Goal: Task Accomplishment & Management: Manage account settings

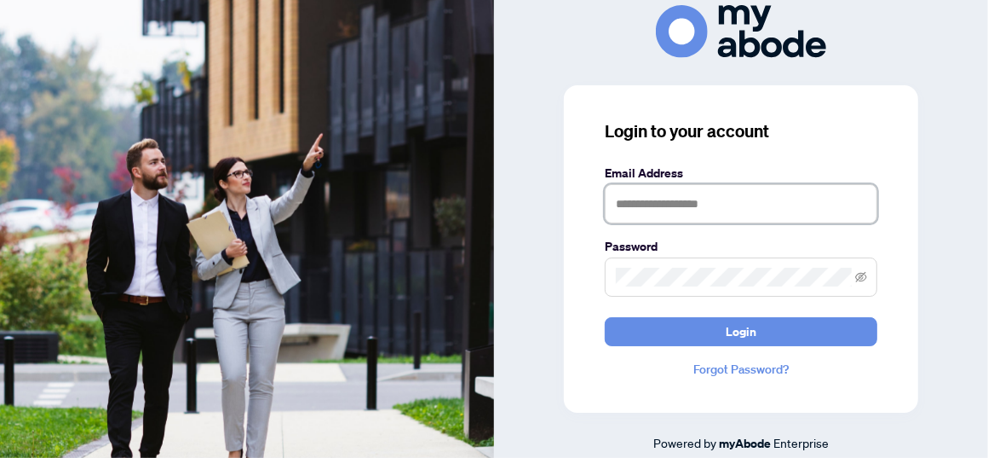
click at [636, 203] on input "text" at bounding box center [741, 203] width 273 height 39
type input "**********"
drag, startPoint x: 971, startPoint y: 177, endPoint x: 969, endPoint y: 201, distance: 23.9
click at [969, 201] on div "**********" at bounding box center [741, 228] width 494 height 447
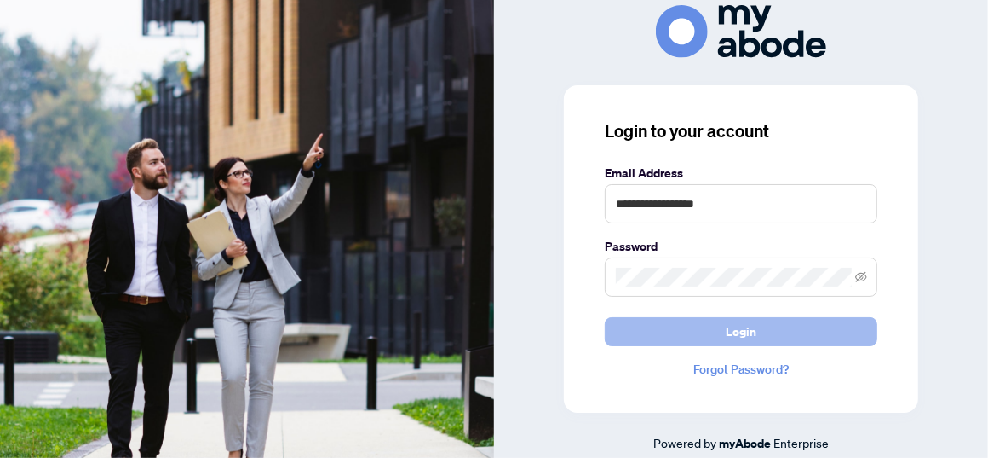
click at [743, 329] on span "Login" at bounding box center [741, 331] width 31 height 27
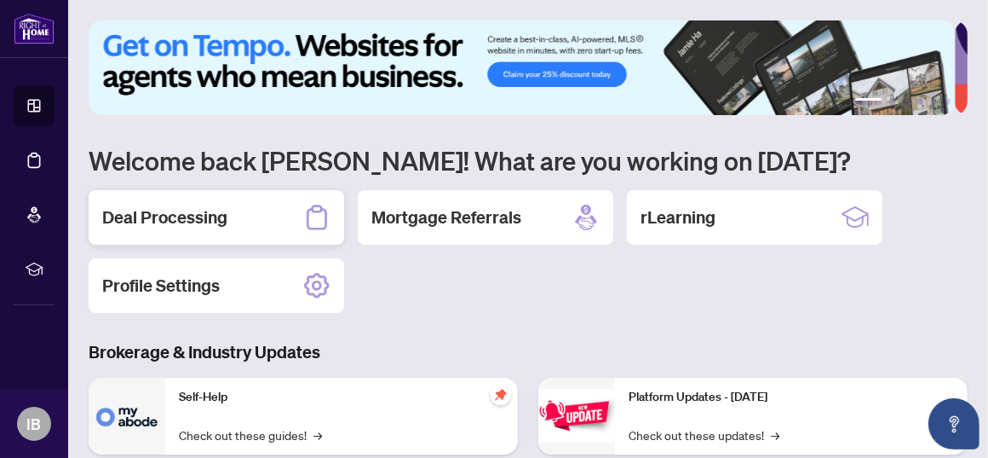
click at [180, 213] on h2 "Deal Processing" at bounding box center [164, 217] width 125 height 24
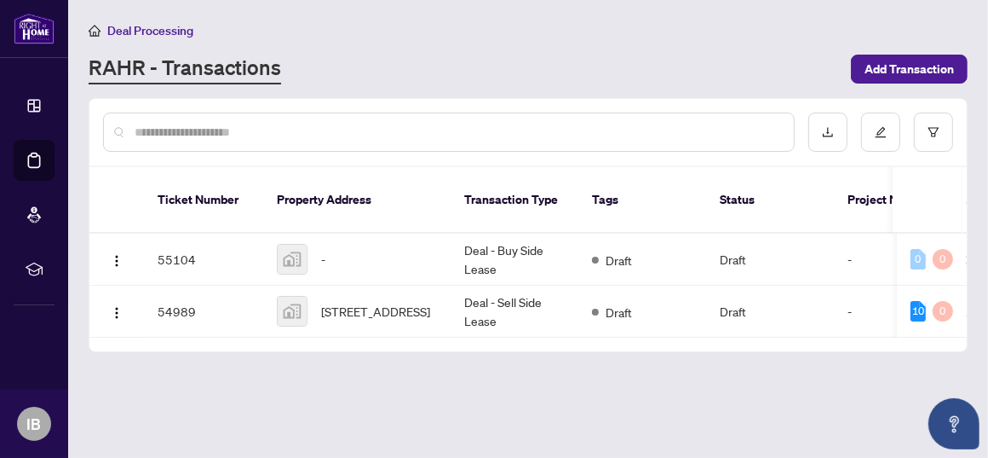
click at [171, 233] on td "55104" at bounding box center [203, 259] width 119 height 52
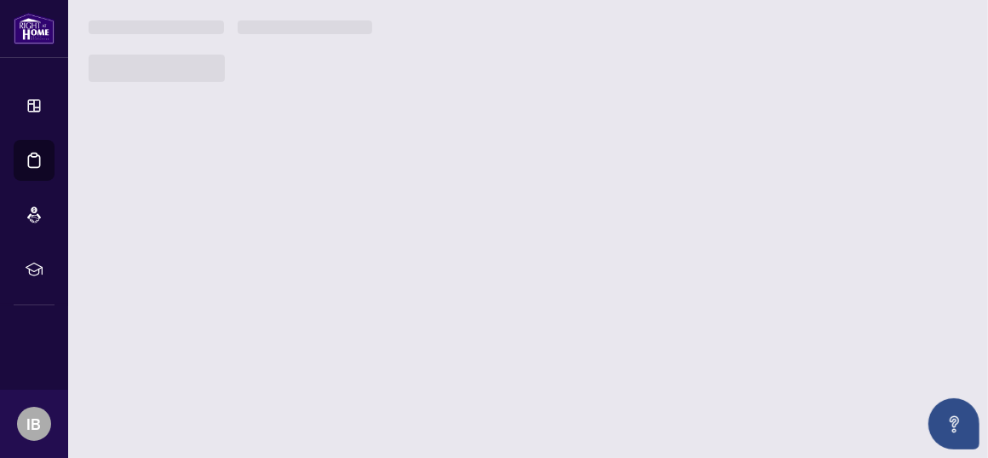
click at [169, 213] on main "Deal Processing [PERSON_NAME] - Transactions Add Transaction Ticket Number Prop…" at bounding box center [528, 229] width 920 height 458
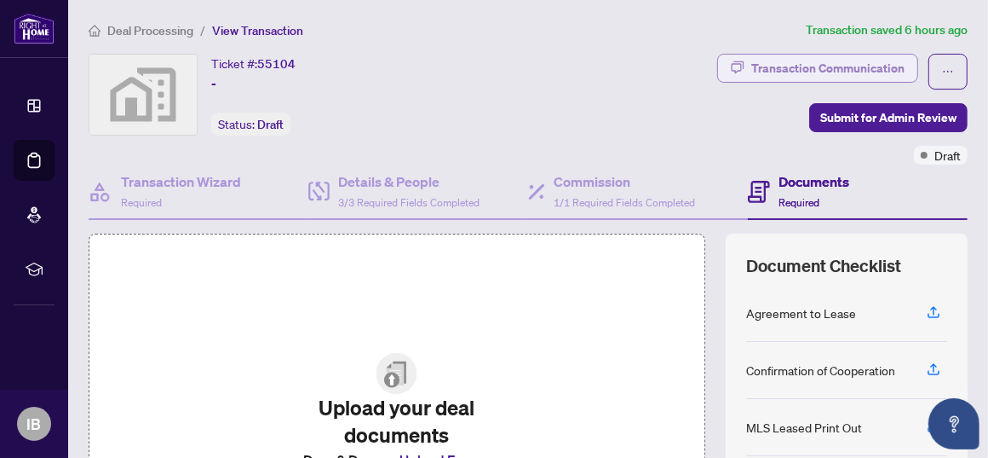
click at [791, 68] on div "Transaction Communication" at bounding box center [828, 68] width 153 height 27
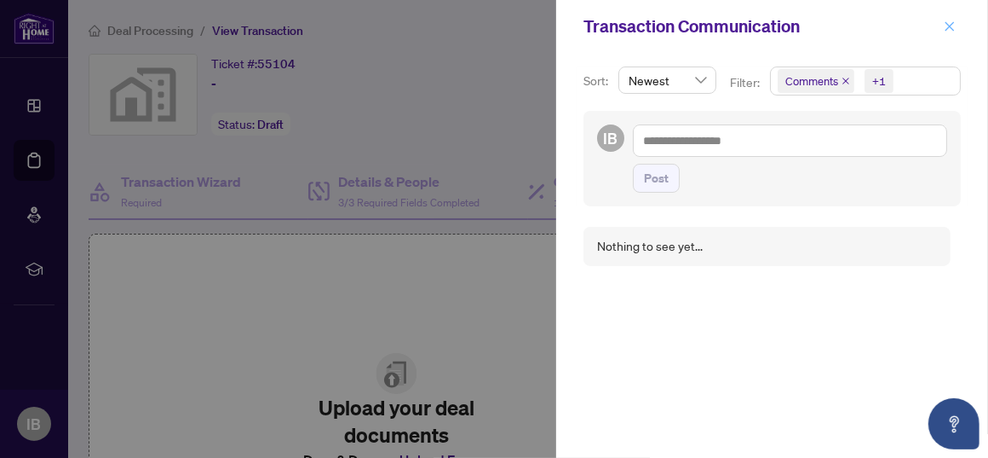
click at [953, 25] on icon "close" at bounding box center [950, 26] width 12 height 12
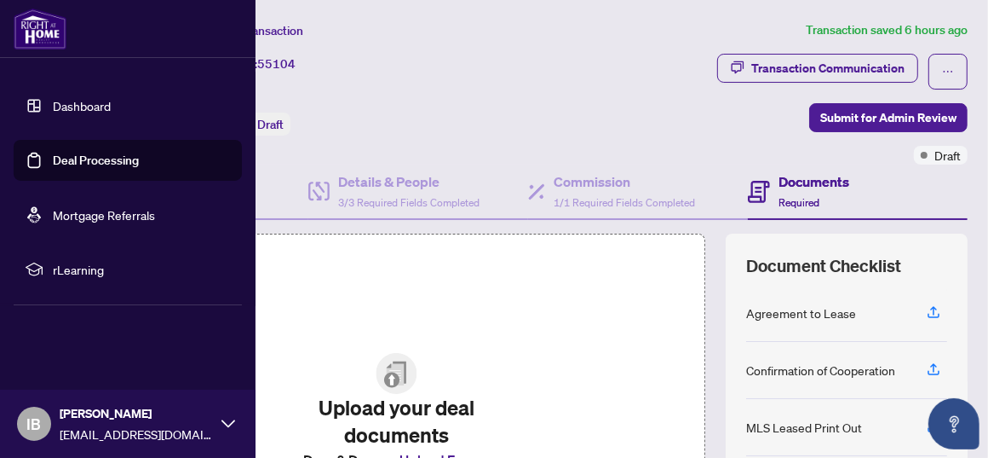
click at [97, 162] on link "Deal Processing" at bounding box center [96, 160] width 86 height 15
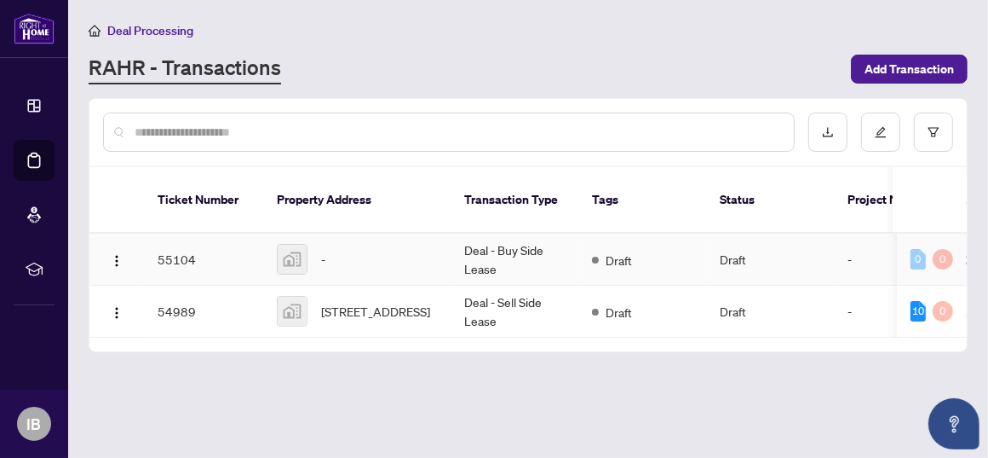
click at [182, 234] on td "55104" at bounding box center [203, 259] width 119 height 52
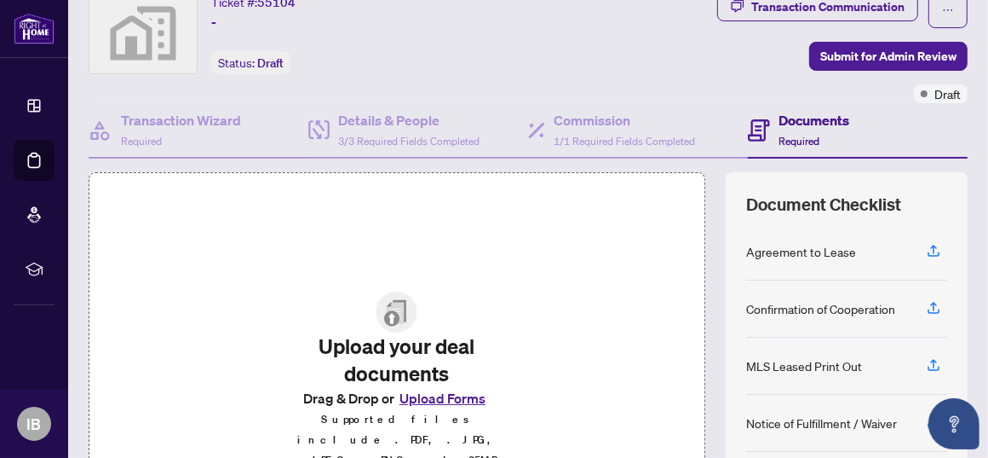
scroll to position [59, 0]
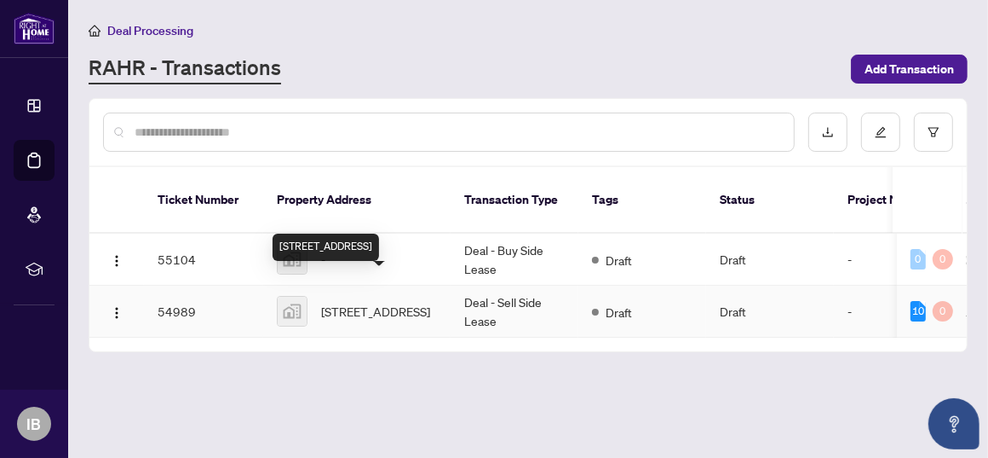
click at [342, 302] on span "[STREET_ADDRESS]" at bounding box center [375, 311] width 109 height 19
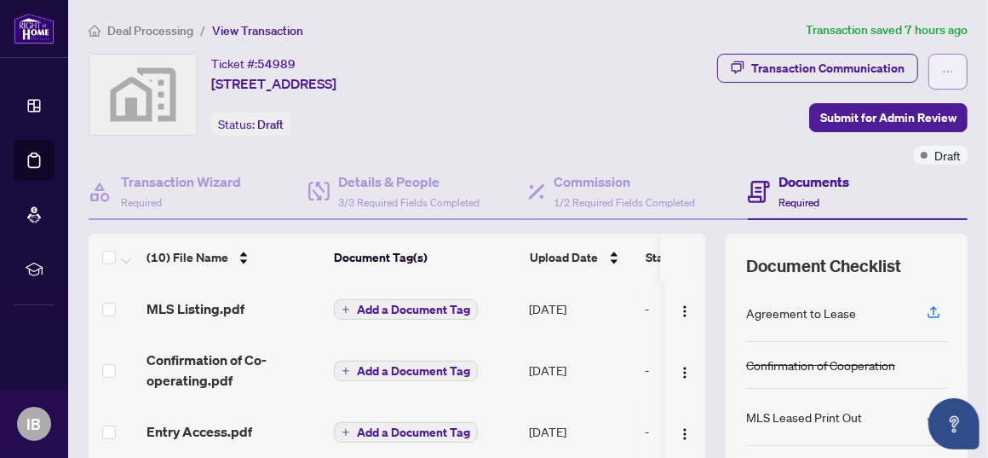
click at [942, 69] on icon "ellipsis" at bounding box center [948, 72] width 12 height 12
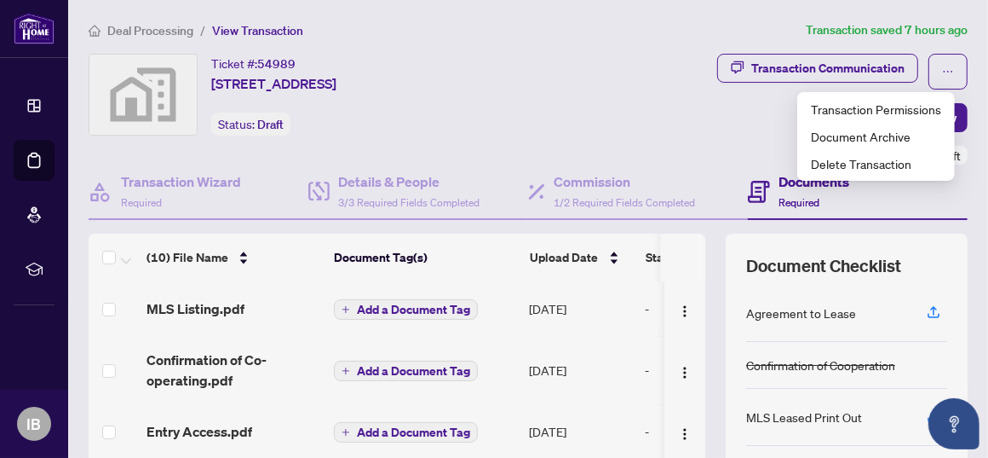
click at [643, 118] on div "Transaction Communication Submit for Admin Review Draft" at bounding box center [750, 109] width 438 height 111
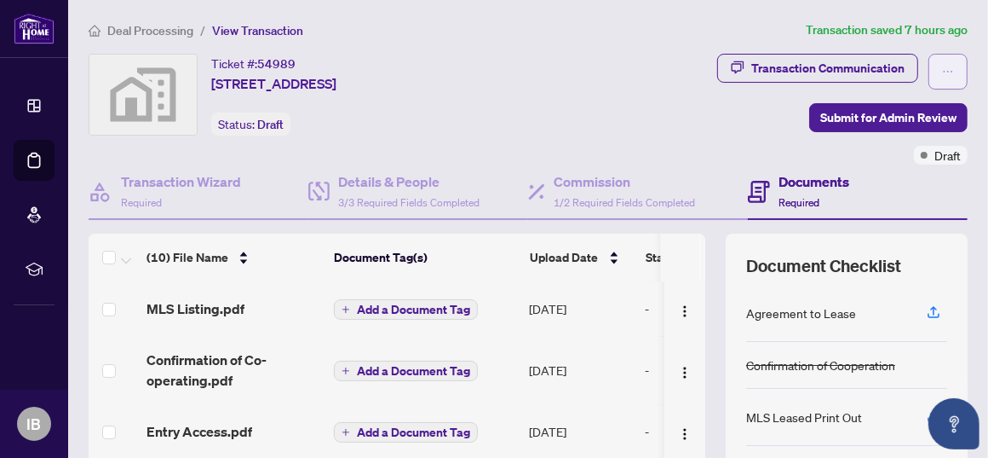
click at [942, 72] on icon "ellipsis" at bounding box center [948, 72] width 12 height 12
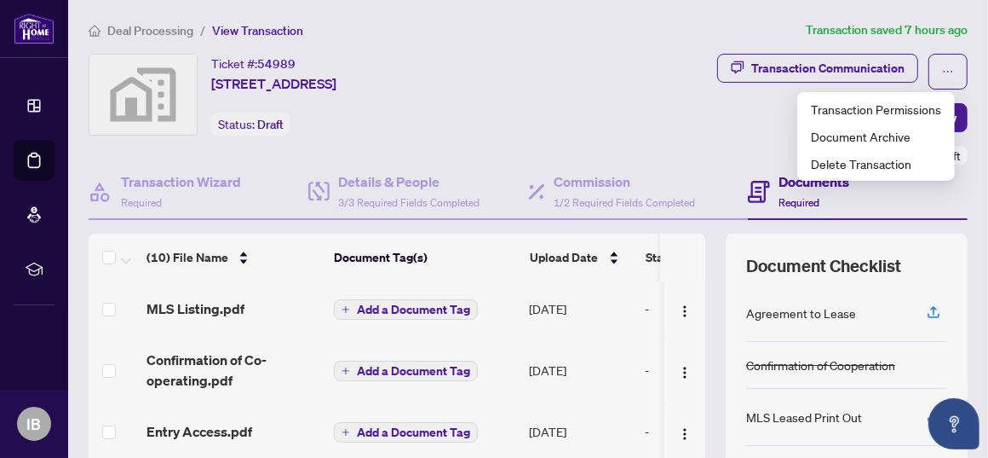
click at [643, 111] on div "Transaction Communication Submit for Admin Review Draft" at bounding box center [750, 109] width 438 height 111
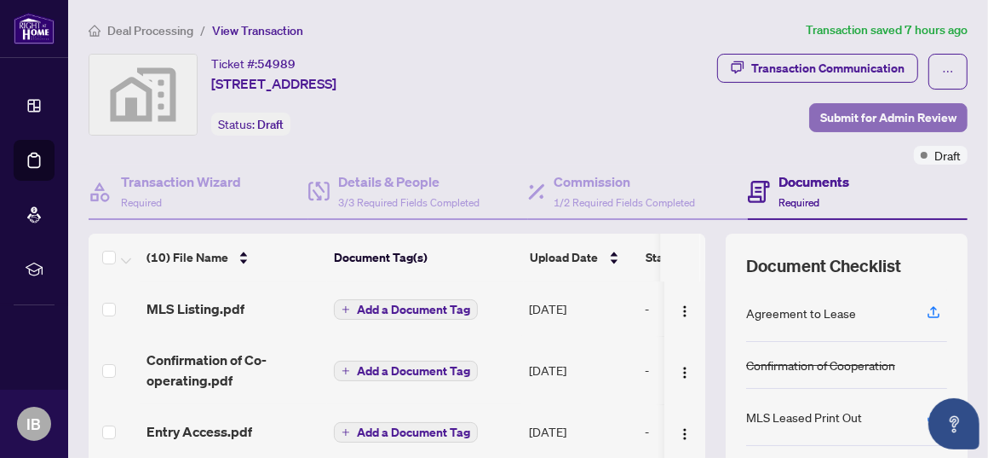
click at [875, 115] on span "Submit for Admin Review" at bounding box center [889, 117] width 136 height 27
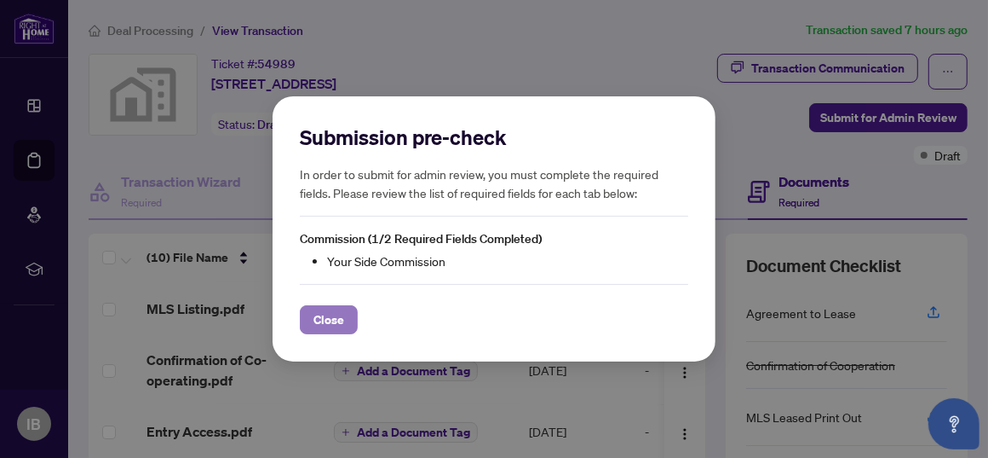
click at [334, 320] on span "Close" at bounding box center [329, 319] width 31 height 27
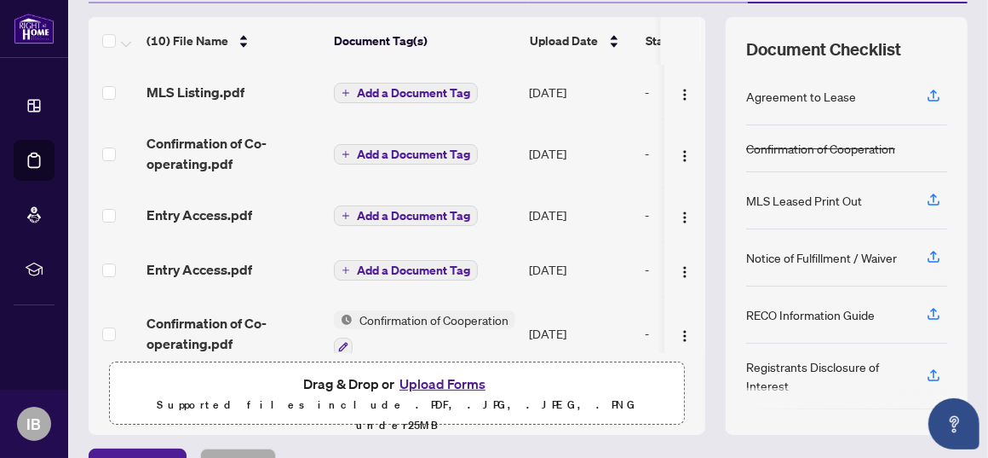
scroll to position [204, 0]
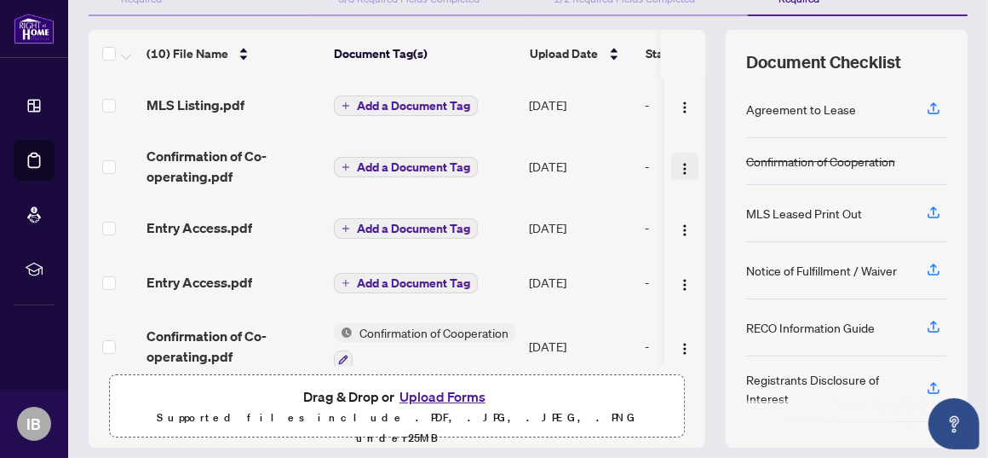
click at [678, 163] on img "button" at bounding box center [685, 169] width 14 height 14
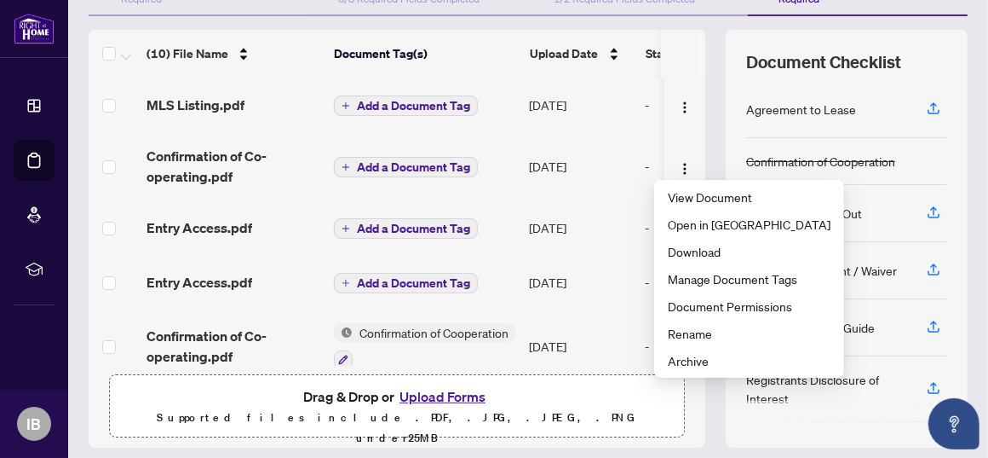
click at [600, 139] on td "[DATE]" at bounding box center [580, 166] width 116 height 68
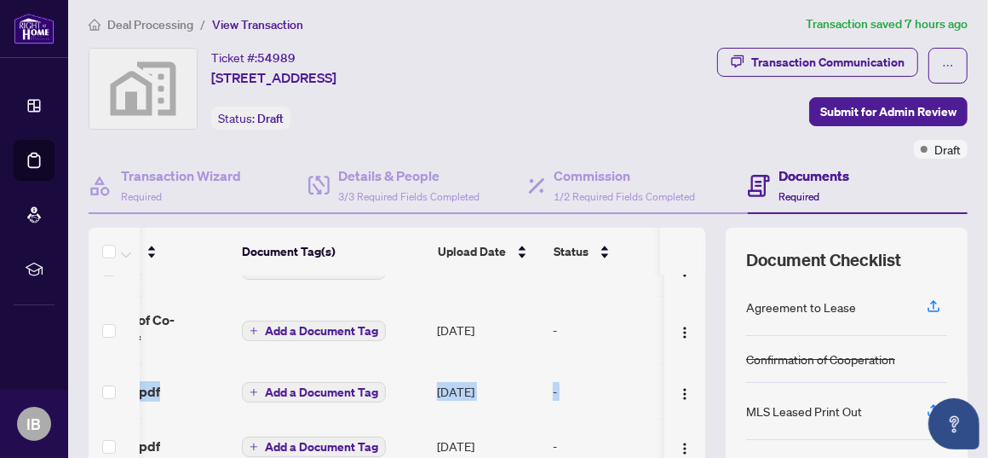
scroll to position [0, 136]
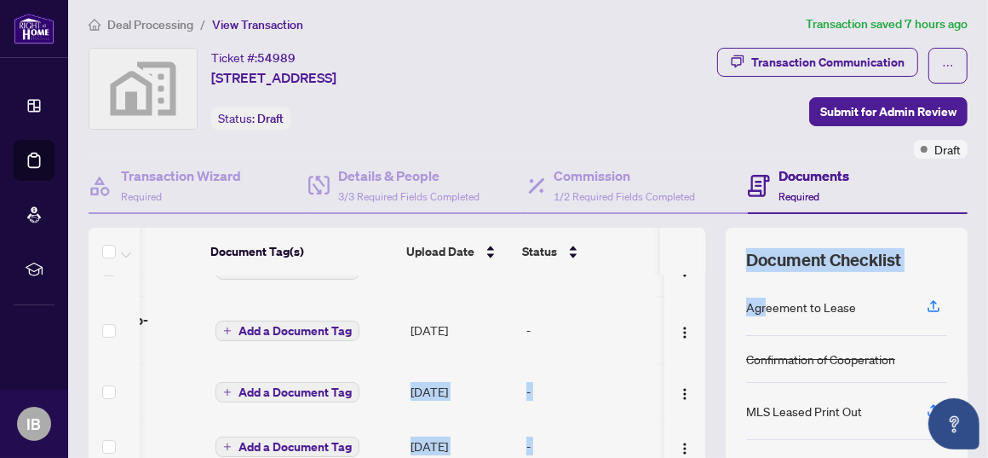
drag, startPoint x: 685, startPoint y: 342, endPoint x: 739, endPoint y: 311, distance: 61.8
click at [752, 304] on div "(10) File Name Document Tag(s) Upload Date Status MLS Listing.pdf Add a Documen…" at bounding box center [528, 437] width 879 height 418
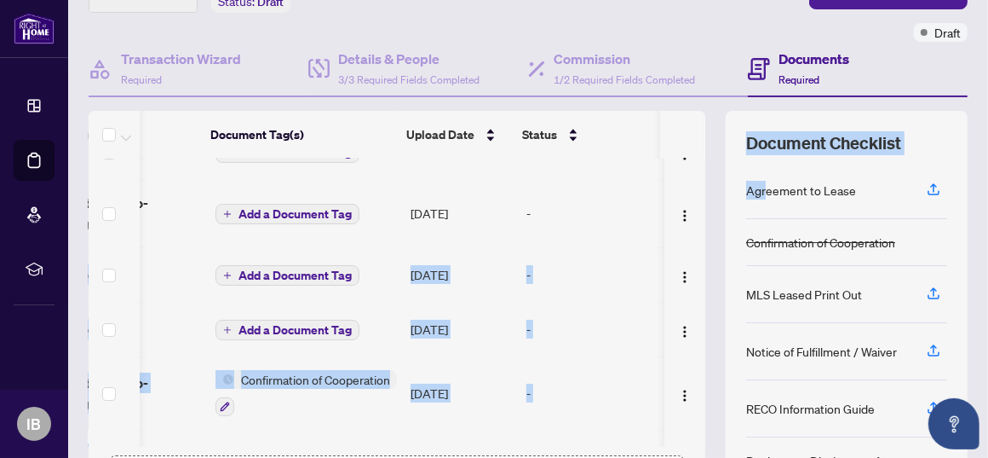
scroll to position [106, 0]
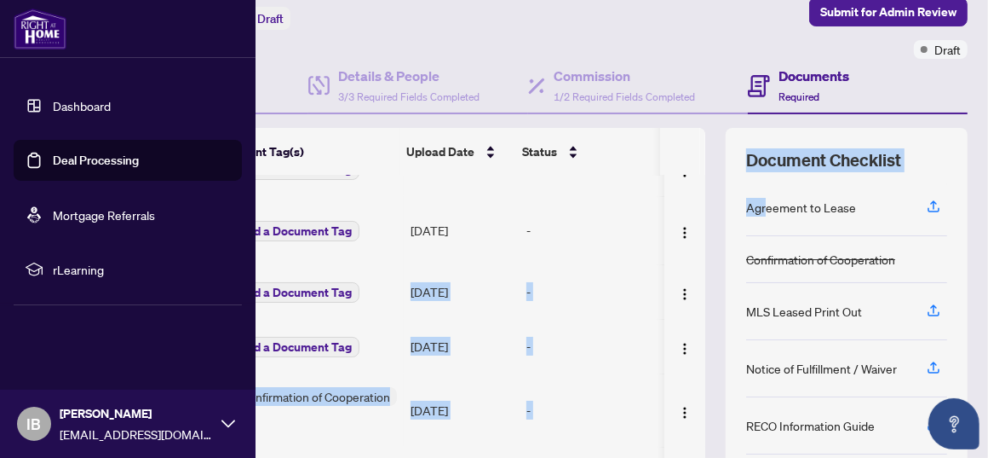
click at [79, 101] on link "Dashboard" at bounding box center [82, 105] width 58 height 15
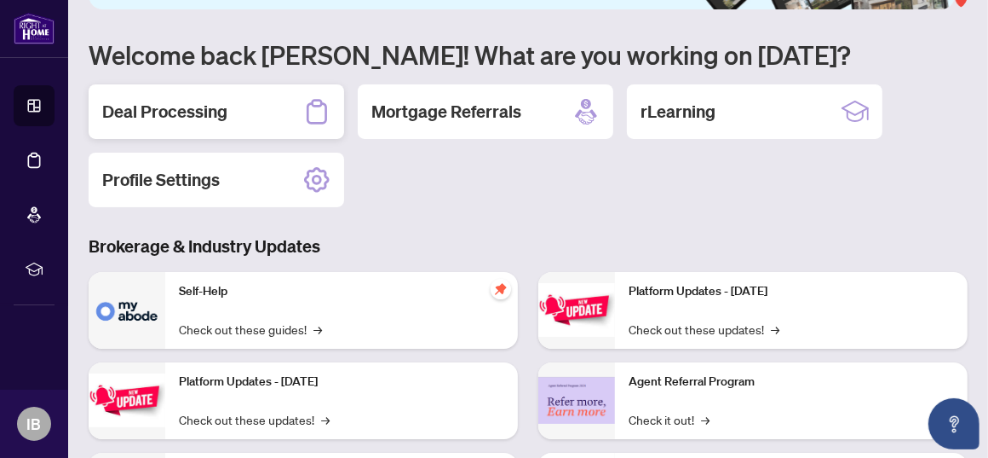
click at [142, 115] on h2 "Deal Processing" at bounding box center [164, 112] width 125 height 24
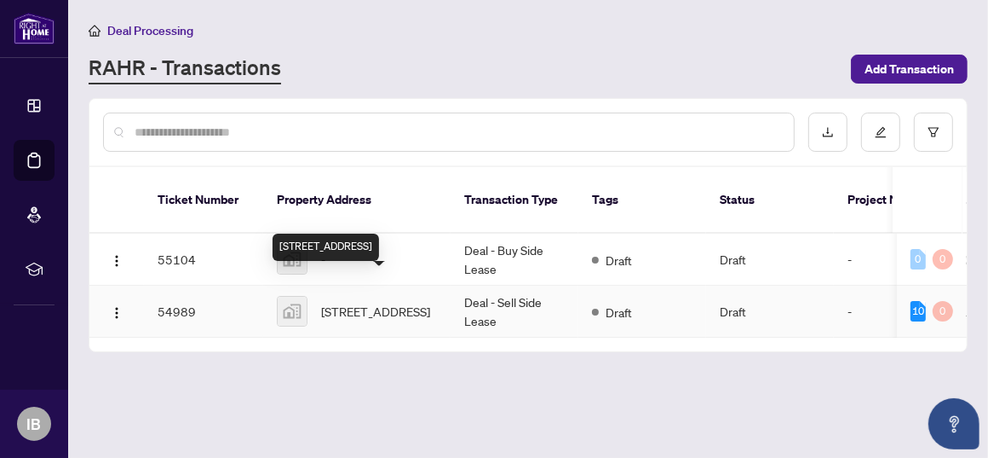
click at [360, 302] on span "[STREET_ADDRESS]" at bounding box center [375, 311] width 109 height 19
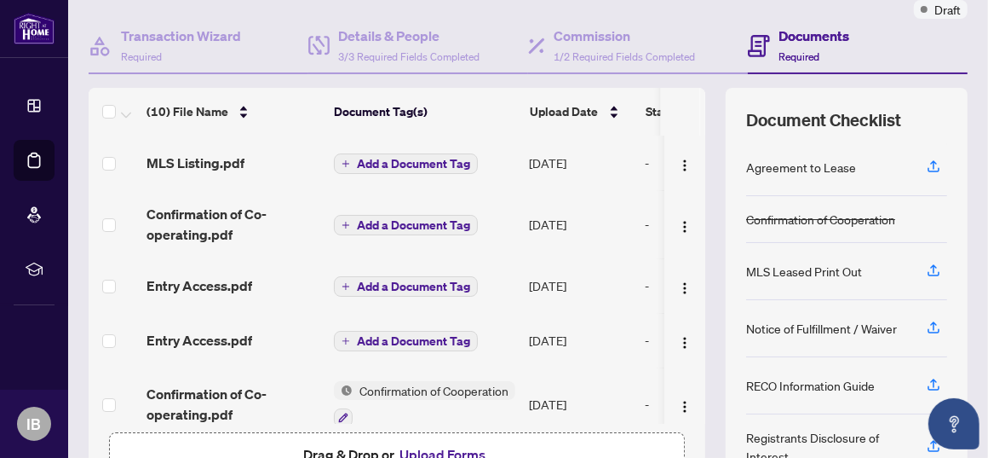
scroll to position [105, 0]
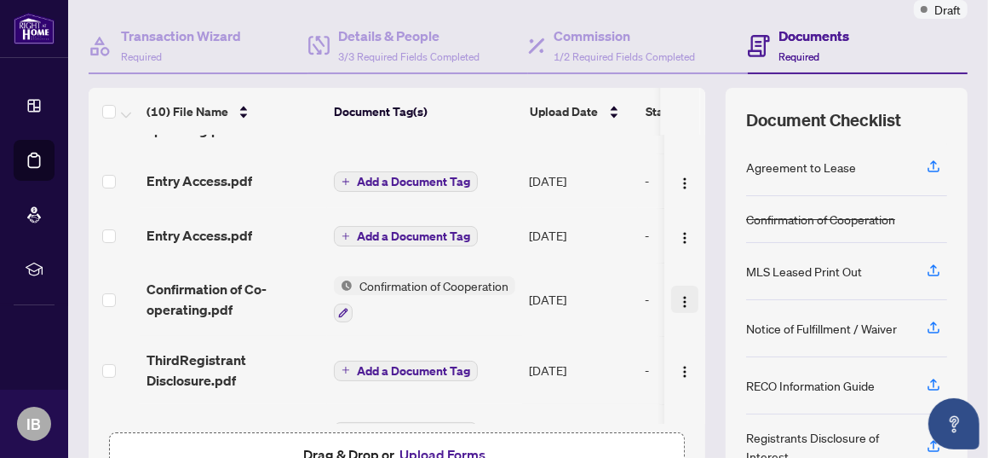
click at [678, 295] on img "button" at bounding box center [685, 302] width 14 height 14
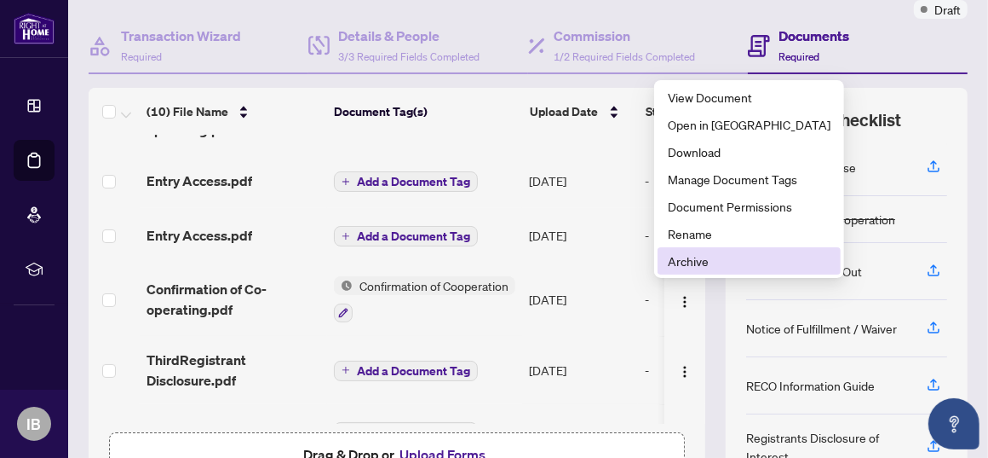
click at [685, 262] on span "Archive" at bounding box center [749, 260] width 163 height 19
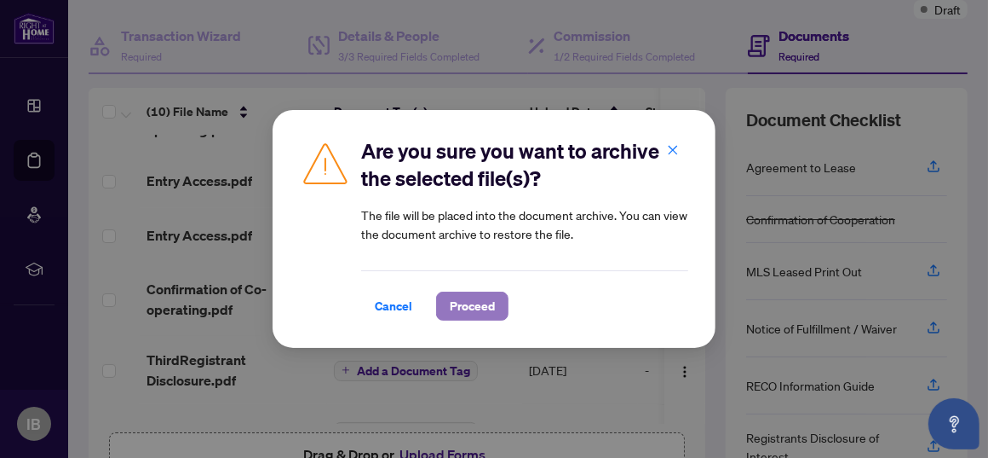
click at [470, 307] on span "Proceed" at bounding box center [472, 305] width 45 height 27
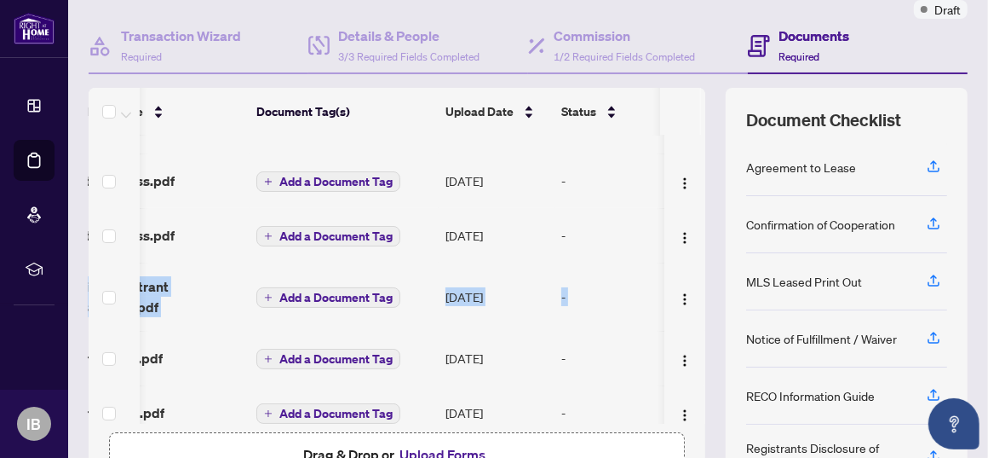
scroll to position [0, 129]
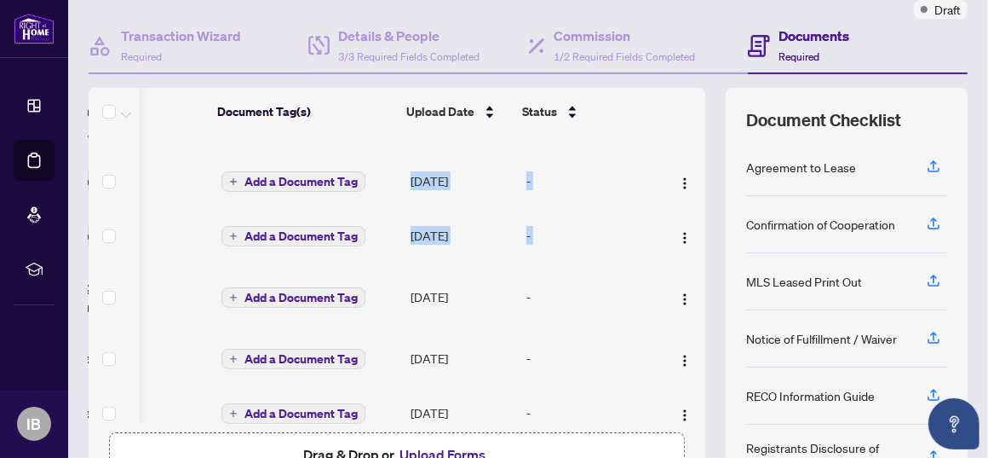
click at [688, 251] on div "MLS Listing.pdf Add a Document Tag [DATE] - Confirmation of Co-operating.pdf Ad…" at bounding box center [397, 279] width 617 height 288
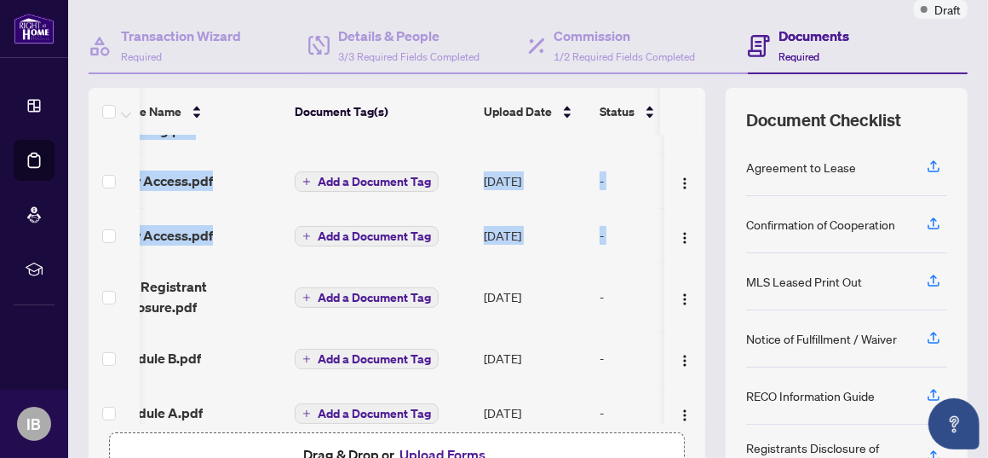
scroll to position [0, 0]
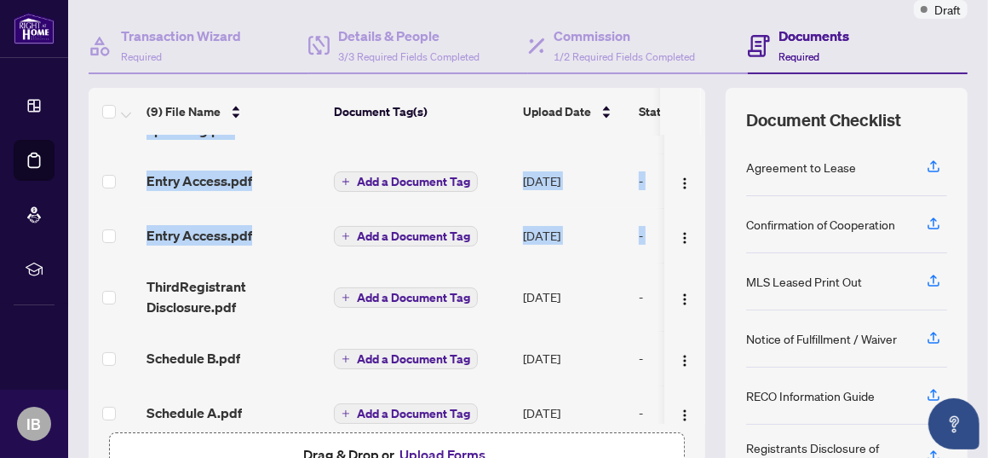
click at [280, 317] on td "ThirdRegistrant Disclosure.pdf" at bounding box center [233, 296] width 187 height 68
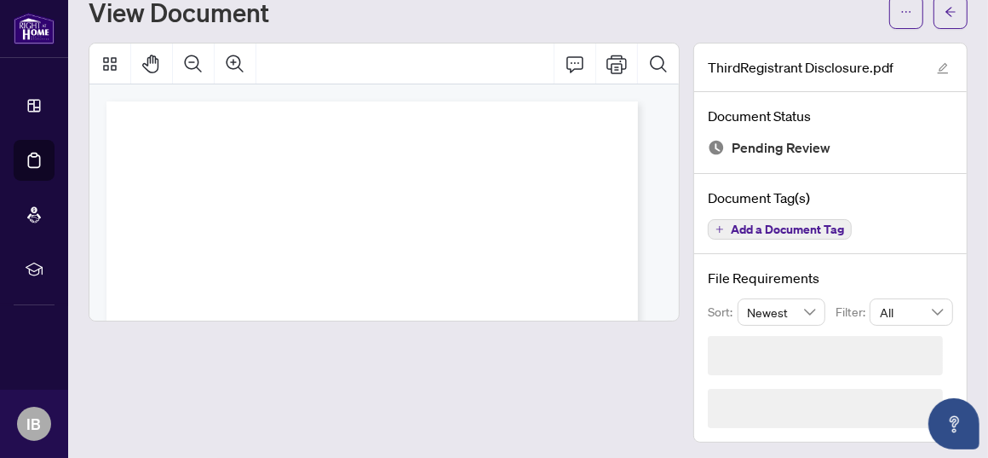
scroll to position [6, 0]
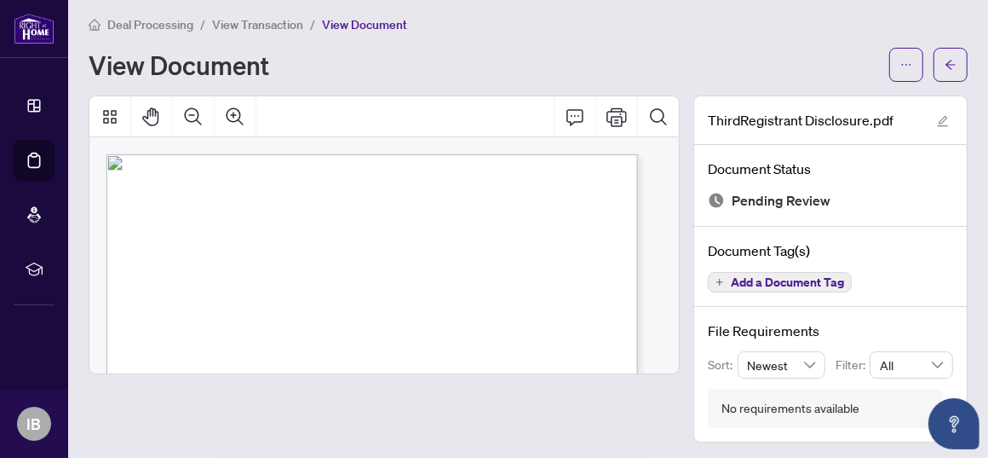
click at [119, 21] on span "Deal Processing" at bounding box center [150, 24] width 86 height 15
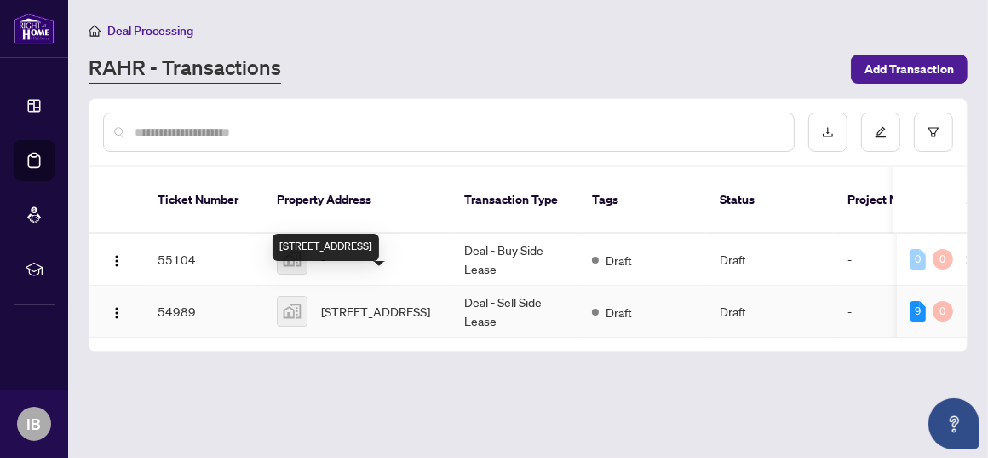
click at [365, 302] on span "[STREET_ADDRESS]" at bounding box center [375, 311] width 109 height 19
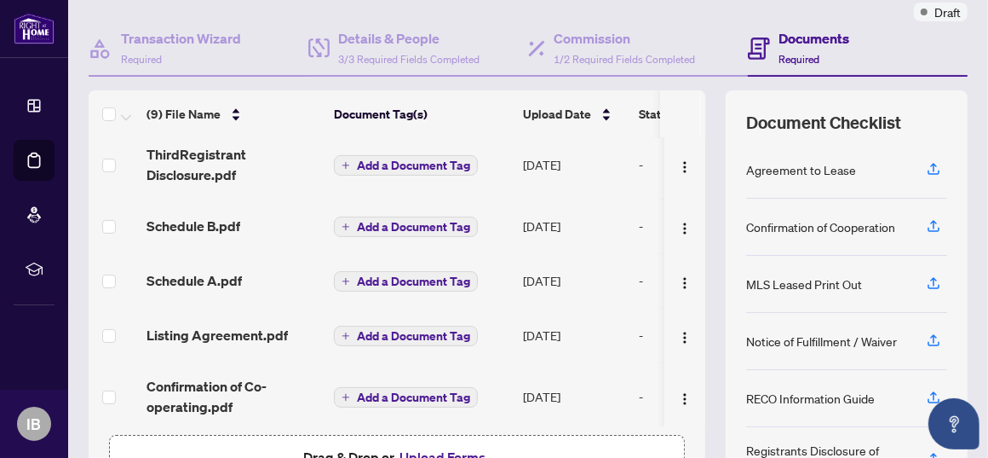
scroll to position [252, 0]
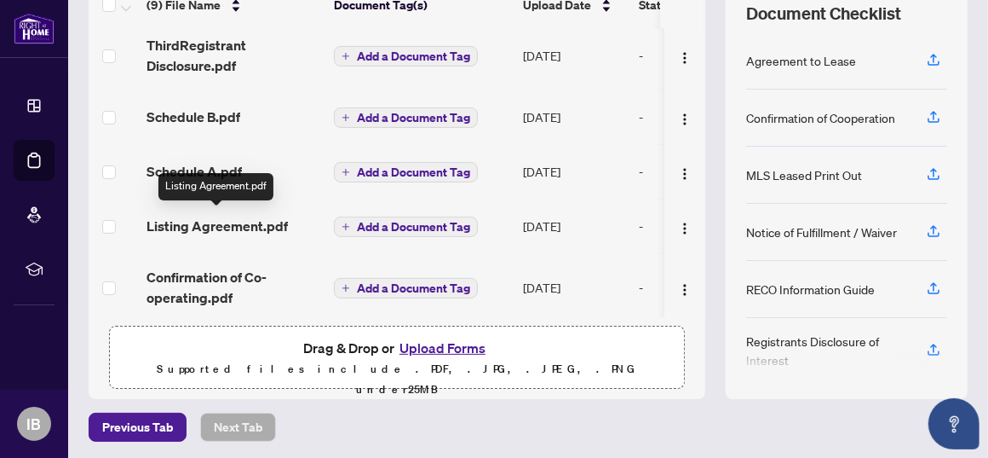
click at [254, 221] on span "Listing Agreement.pdf" at bounding box center [217, 226] width 141 height 20
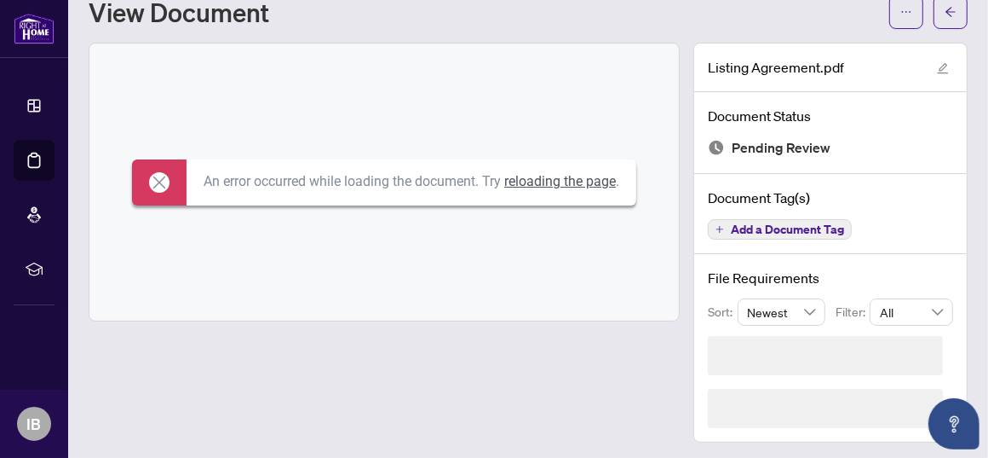
scroll to position [6, 0]
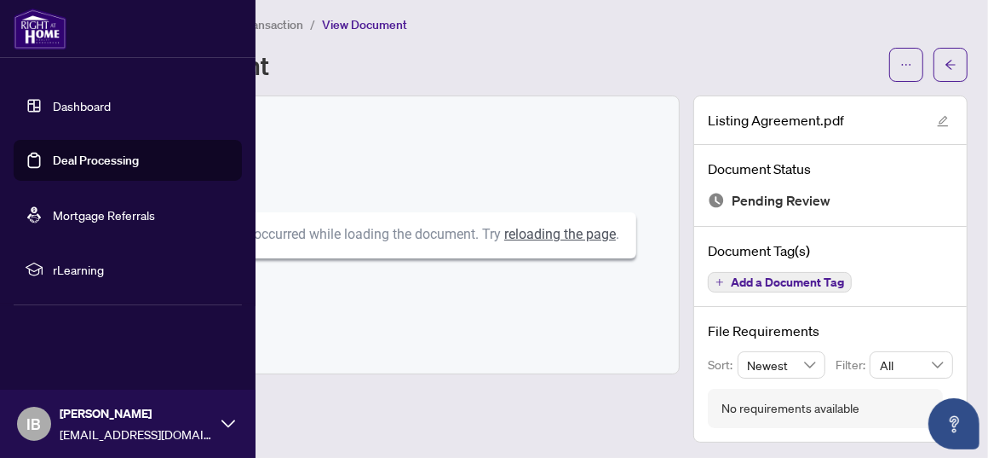
click at [74, 98] on link "Dashboard" at bounding box center [82, 105] width 58 height 15
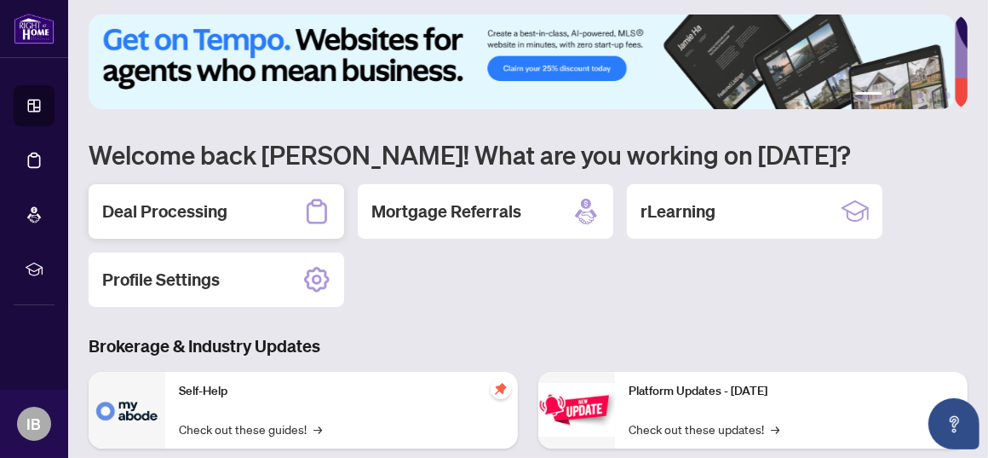
click at [168, 213] on h2 "Deal Processing" at bounding box center [164, 211] width 125 height 24
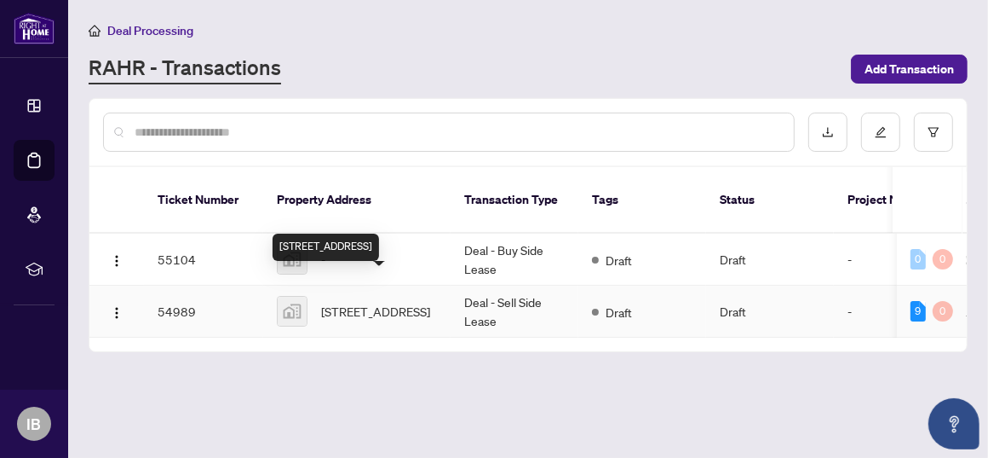
click at [360, 302] on span "[STREET_ADDRESS]" at bounding box center [375, 311] width 109 height 19
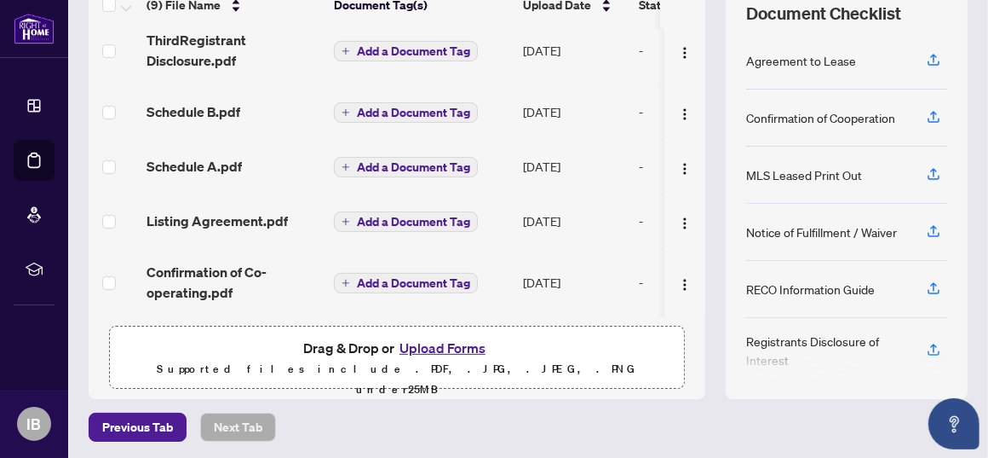
scroll to position [249, 0]
click at [678, 216] on img "button" at bounding box center [685, 223] width 14 height 14
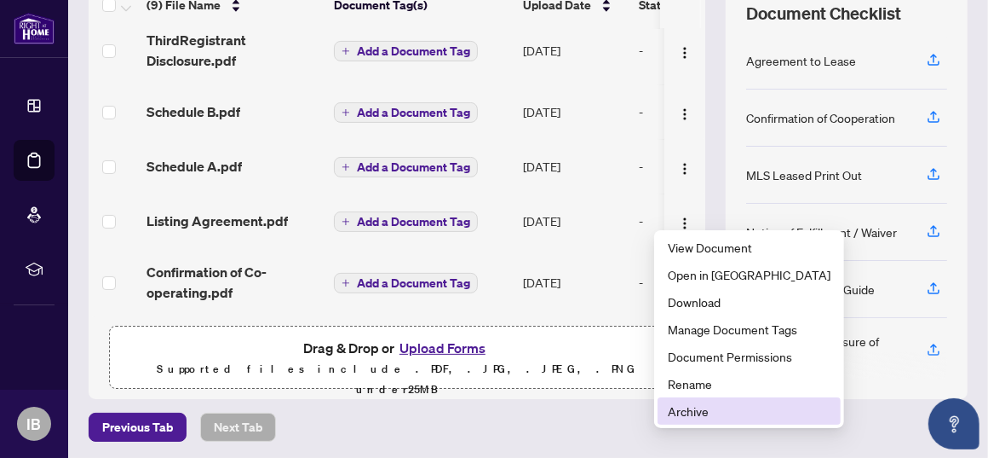
click at [691, 414] on span "Archive" at bounding box center [749, 410] width 163 height 19
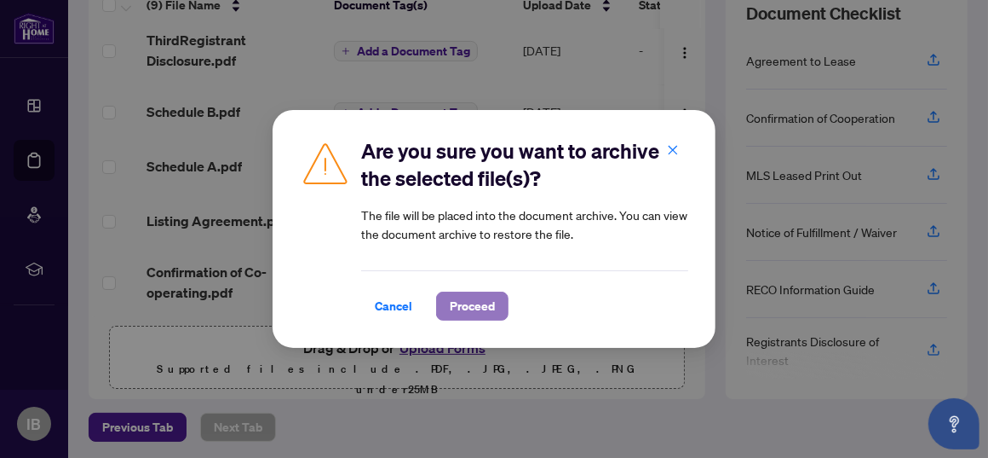
click at [454, 307] on span "Proceed" at bounding box center [472, 305] width 45 height 27
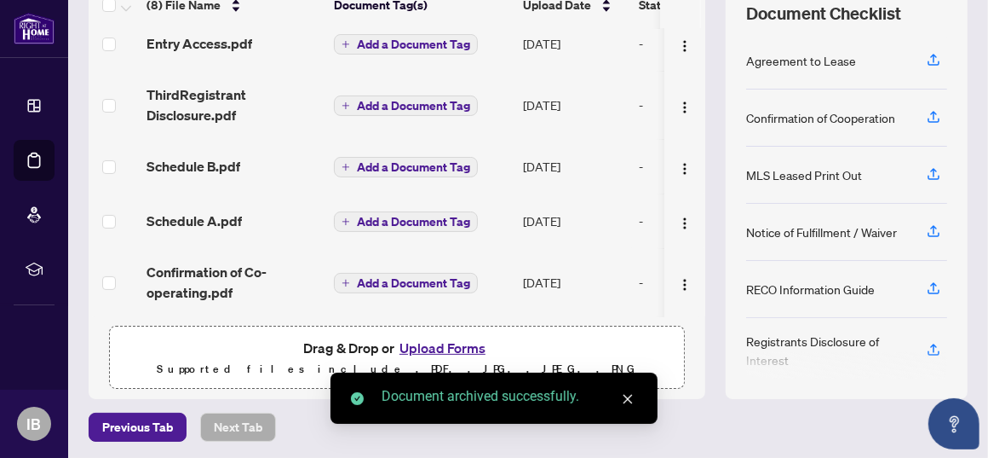
scroll to position [194, 0]
